Goal: Transaction & Acquisition: Purchase product/service

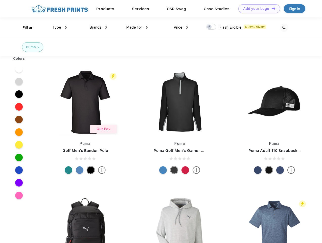
click at [257, 9] on link "Add your Logo Design Tool" at bounding box center [259, 8] width 42 height 9
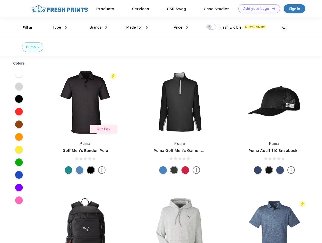
click at [0, 0] on div "Design Tool" at bounding box center [0, 0] width 0 height 0
click at [271, 8] on link "Add your Logo Design Tool" at bounding box center [259, 8] width 42 height 9
click at [24, 28] on div "Filter" at bounding box center [27, 28] width 10 height 6
click at [60, 27] on span "Type" at bounding box center [56, 27] width 9 height 5
click at [98, 27] on span "Brands" at bounding box center [95, 27] width 12 height 5
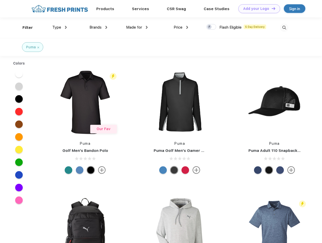
click at [137, 27] on span "Made for" at bounding box center [134, 27] width 16 height 5
click at [181, 27] on span "Price" at bounding box center [178, 27] width 9 height 5
click at [211, 27] on div at bounding box center [211, 27] width 10 height 6
click at [209, 27] on input "checkbox" at bounding box center [207, 25] width 3 height 3
click at [284, 28] on img at bounding box center [284, 27] width 8 height 8
